Goal: Task Accomplishment & Management: Manage account settings

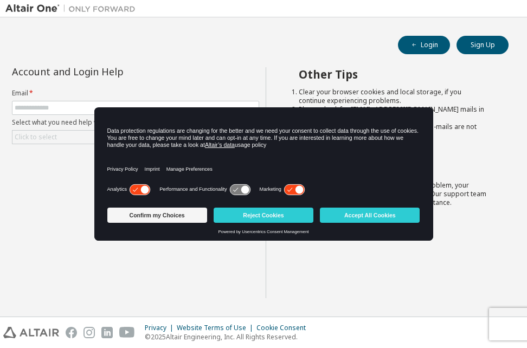
click at [479, 127] on li "Please verify that the links in the activation e-mails are not expired." at bounding box center [393, 130] width 190 height 17
click at [493, 49] on button "Sign Up" at bounding box center [482, 45] width 52 height 18
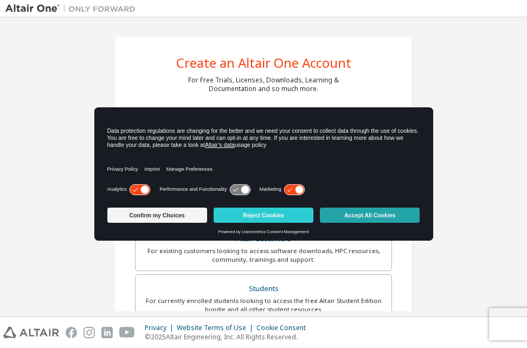
click at [343, 216] on button "Accept All Cookies" at bounding box center [370, 214] width 100 height 15
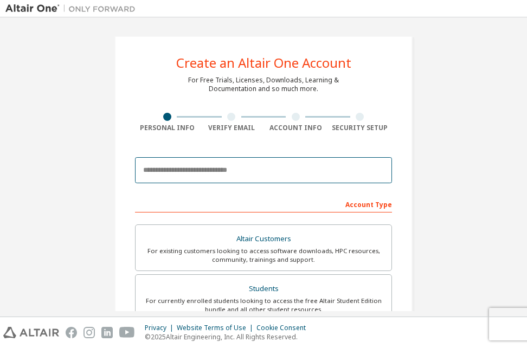
click at [268, 170] on input "email" at bounding box center [263, 170] width 257 height 26
type input "**********"
type input "**"
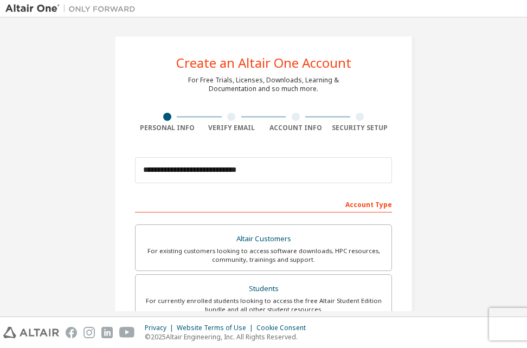
type input "**"
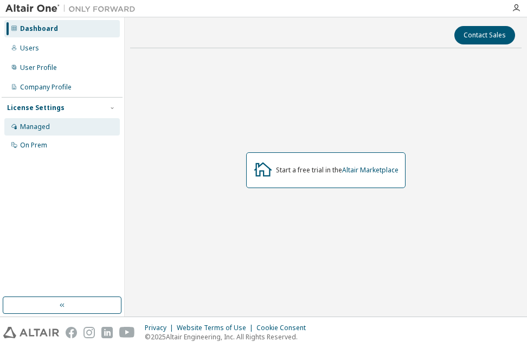
click at [44, 126] on div "Managed" at bounding box center [35, 126] width 30 height 9
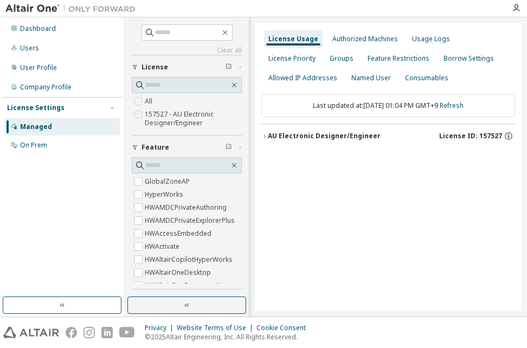
click at [48, 103] on div "License Settings" at bounding box center [35, 107] width 57 height 9
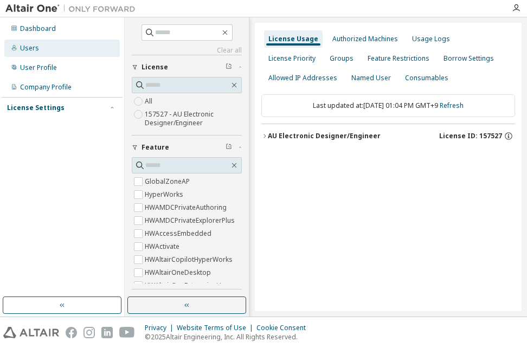
click at [48, 49] on div "Users" at bounding box center [61, 48] width 115 height 17
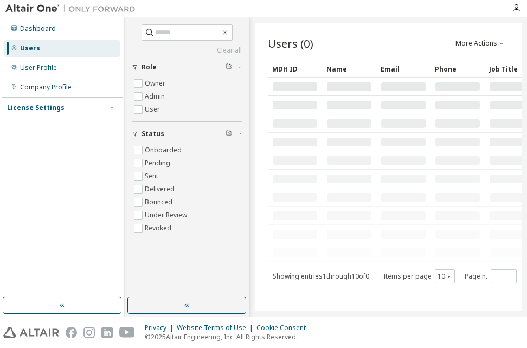
click at [47, 109] on div "License Settings" at bounding box center [35, 107] width 57 height 9
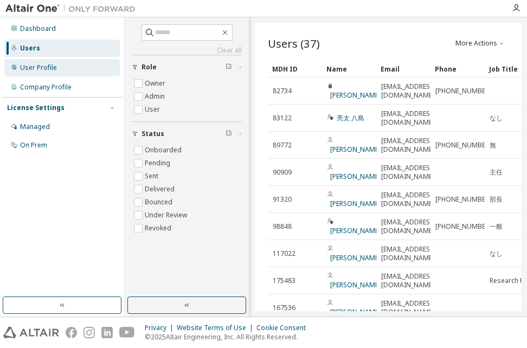
click at [46, 66] on div "User Profile" at bounding box center [38, 67] width 37 height 9
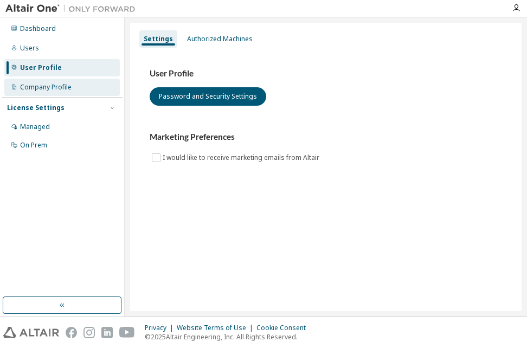
click at [50, 92] on div "Company Profile" at bounding box center [61, 87] width 115 height 17
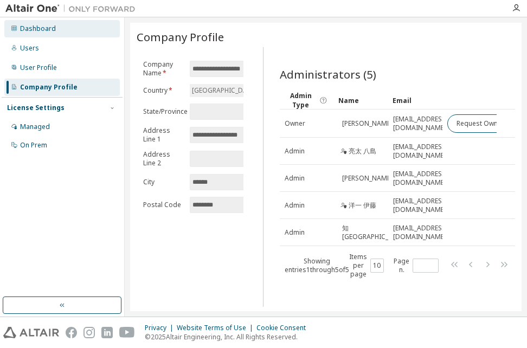
click at [46, 29] on div "Dashboard" at bounding box center [38, 28] width 36 height 9
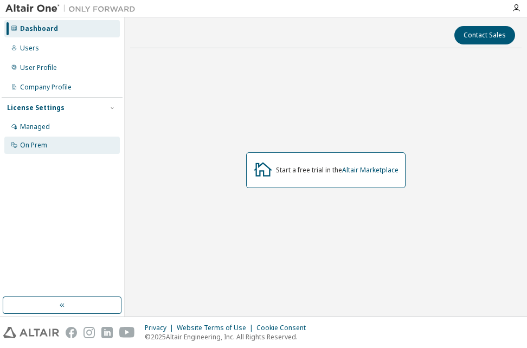
click at [35, 144] on div "On Prem" at bounding box center [33, 145] width 27 height 9
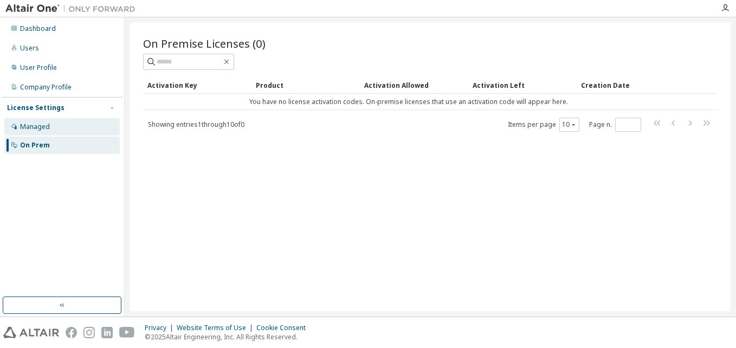
click at [49, 128] on div "Managed" at bounding box center [61, 126] width 115 height 17
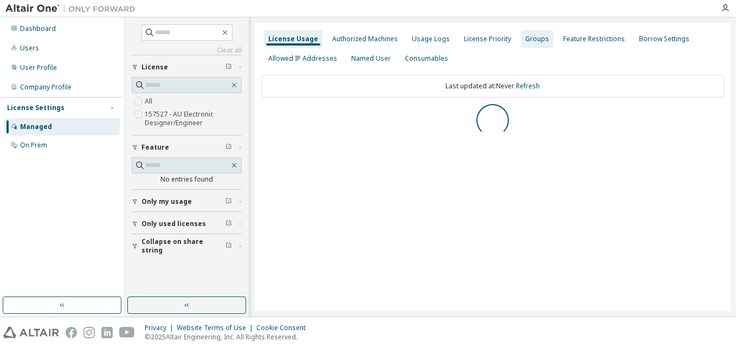
click at [526, 37] on div "Groups" at bounding box center [537, 39] width 24 height 9
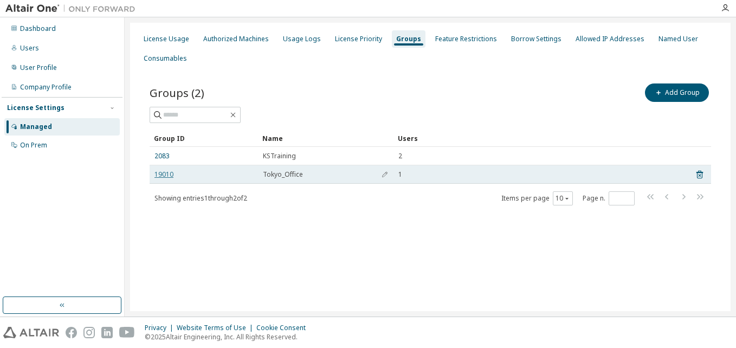
click at [161, 177] on link "19010" at bounding box center [163, 174] width 19 height 9
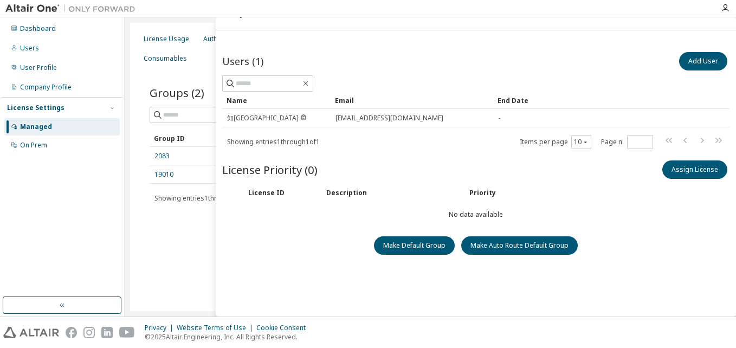
scroll to position [34, 0]
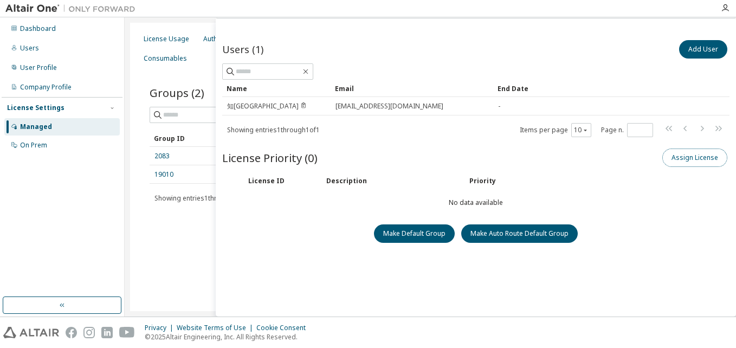
click at [526, 159] on button "Assign License" at bounding box center [694, 157] width 65 height 18
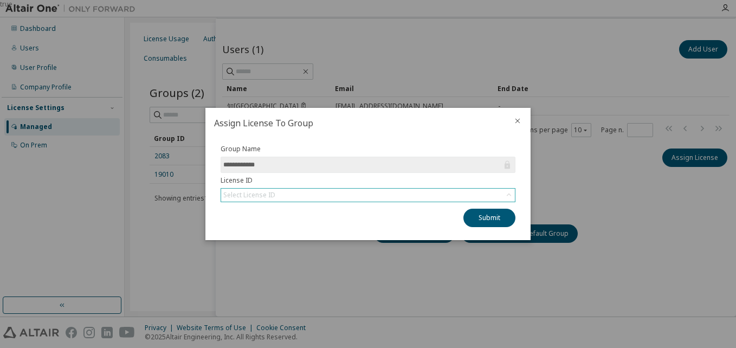
click at [328, 192] on div "Select License ID" at bounding box center [368, 195] width 294 height 13
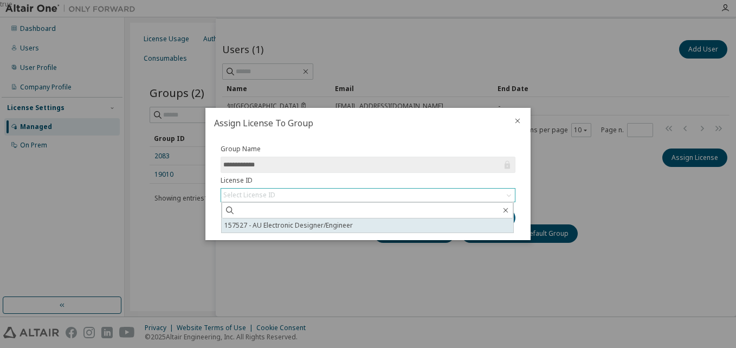
click at [325, 225] on li "157527 - AU Electronic Designer/Engineer" at bounding box center [367, 225] width 291 height 14
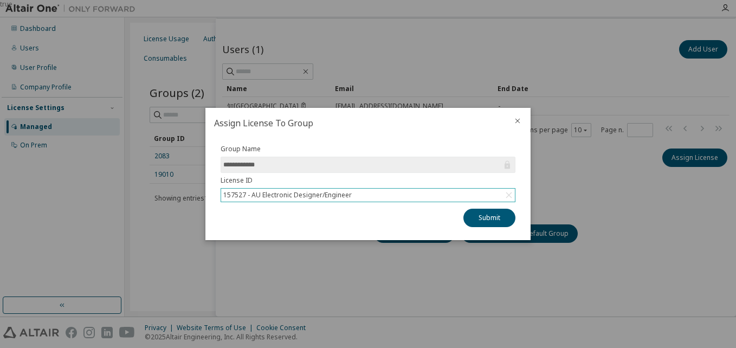
click at [517, 122] on icon "close" at bounding box center [517, 120] width 9 height 9
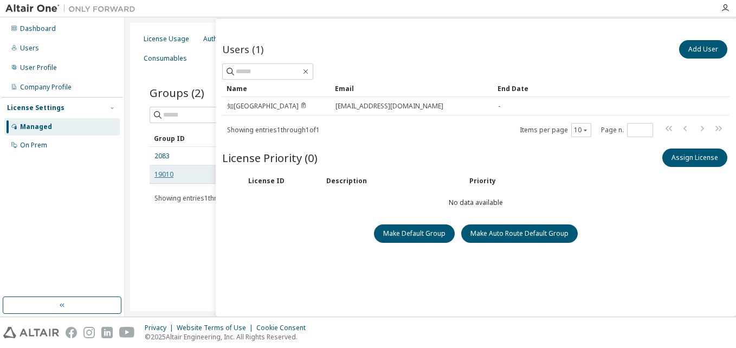
click at [165, 173] on link "19010" at bounding box center [163, 174] width 19 height 9
click at [526, 50] on button "Add User" at bounding box center [703, 49] width 48 height 18
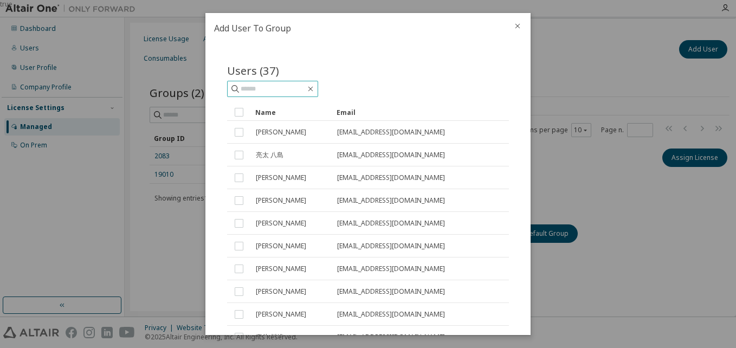
click at [278, 88] on input "text" at bounding box center [273, 88] width 65 height 11
type input "******"
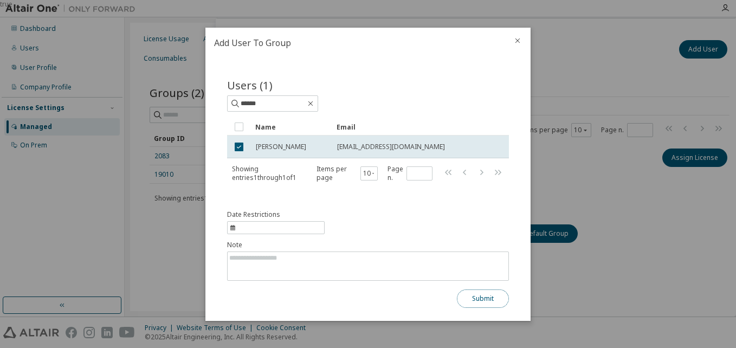
click at [481, 302] on button "Submit" at bounding box center [483, 298] width 52 height 18
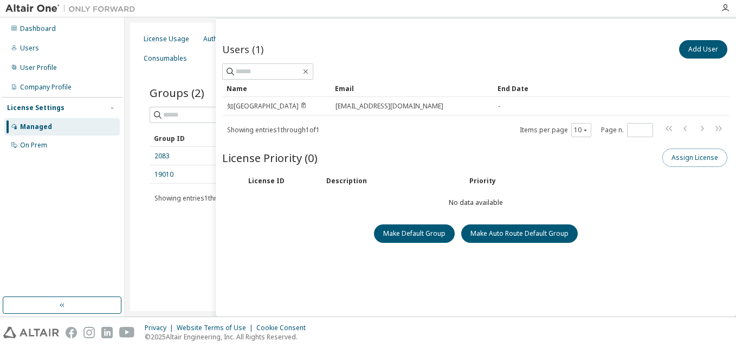
click at [526, 152] on button "Assign License" at bounding box center [694, 157] width 65 height 18
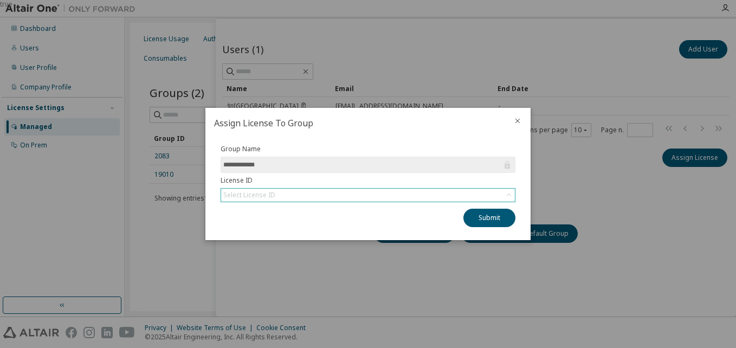
click at [275, 193] on div "Select License ID" at bounding box center [249, 195] width 55 height 12
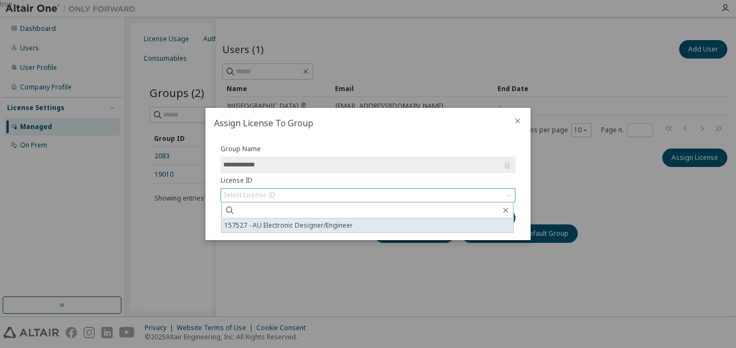
click at [275, 225] on li "157527 - AU Electronic Designer/Engineer" at bounding box center [367, 225] width 291 height 14
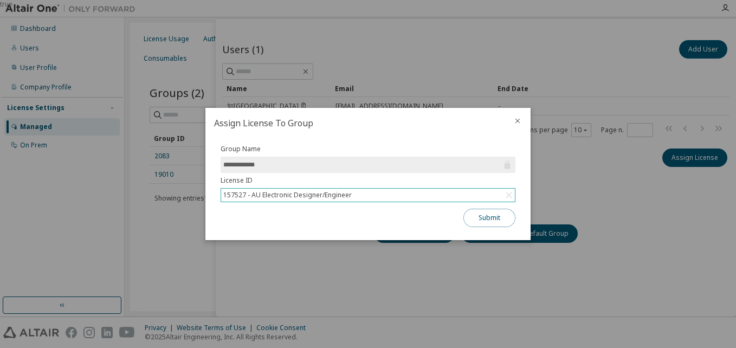
click at [495, 216] on button "Submit" at bounding box center [489, 218] width 52 height 18
